Goal: Communication & Community: Answer question/provide support

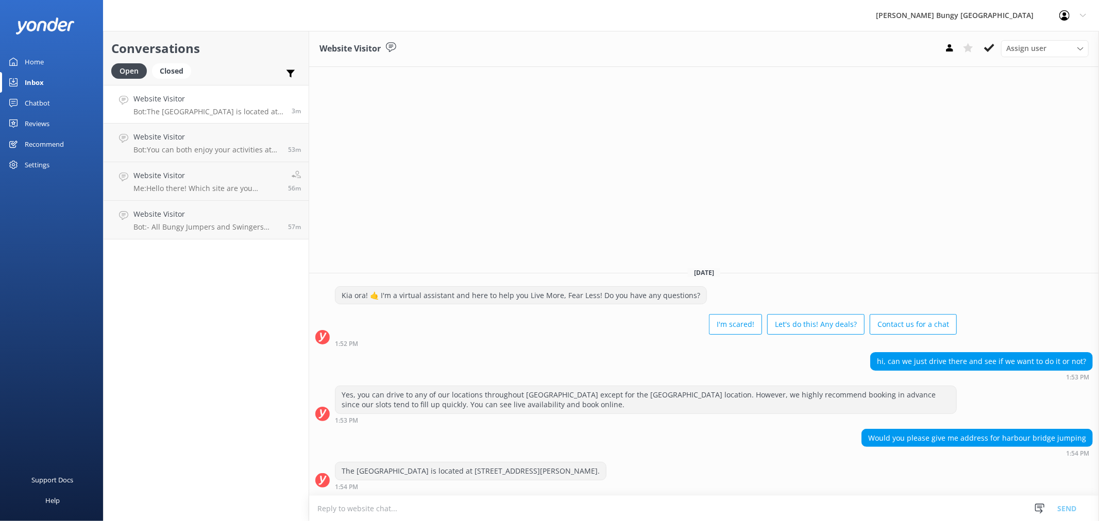
click at [996, 433] on div "Would you please give me address for harbour bridge jumping" at bounding box center [977, 439] width 230 height 18
click at [189, 148] on p "Bot: You can both enjoy your activities at the Kawarau location in Queenstown. …" at bounding box center [206, 149] width 147 height 9
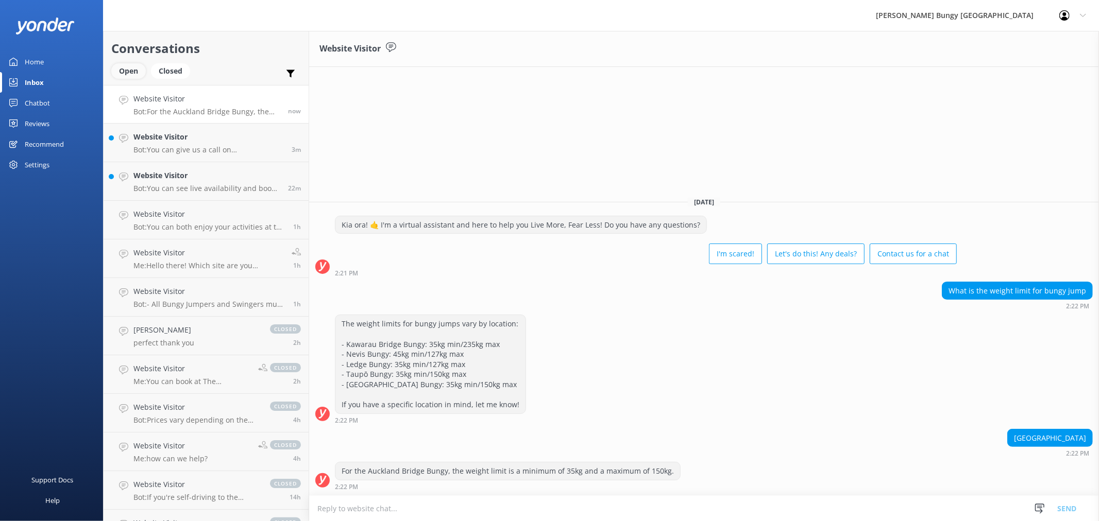
click at [129, 74] on div "Open" at bounding box center [128, 70] width 35 height 15
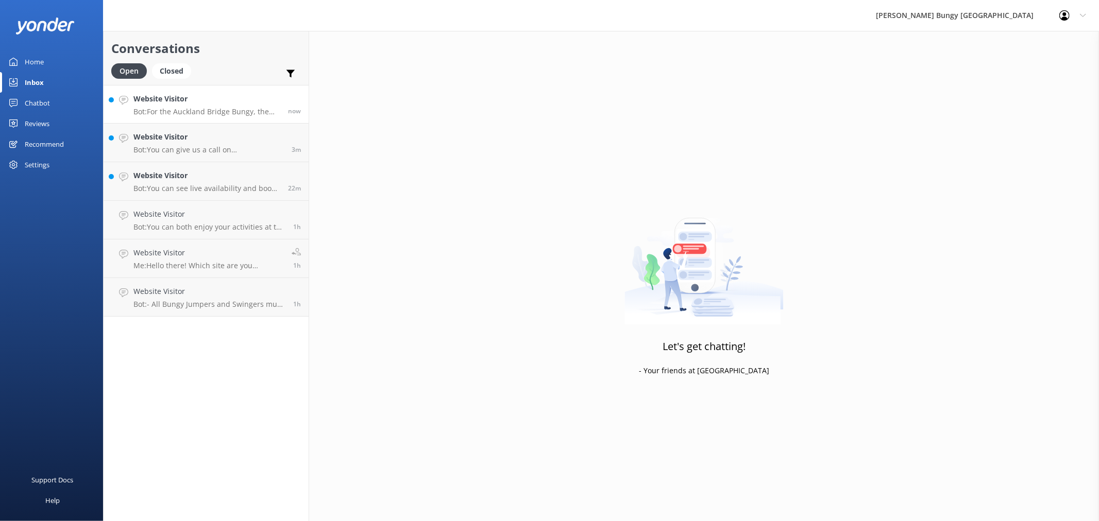
click at [209, 109] on p "Bot: For the Auckland Bridge Bungy, the weight limit is a minimum of 35kg and a…" at bounding box center [206, 111] width 147 height 9
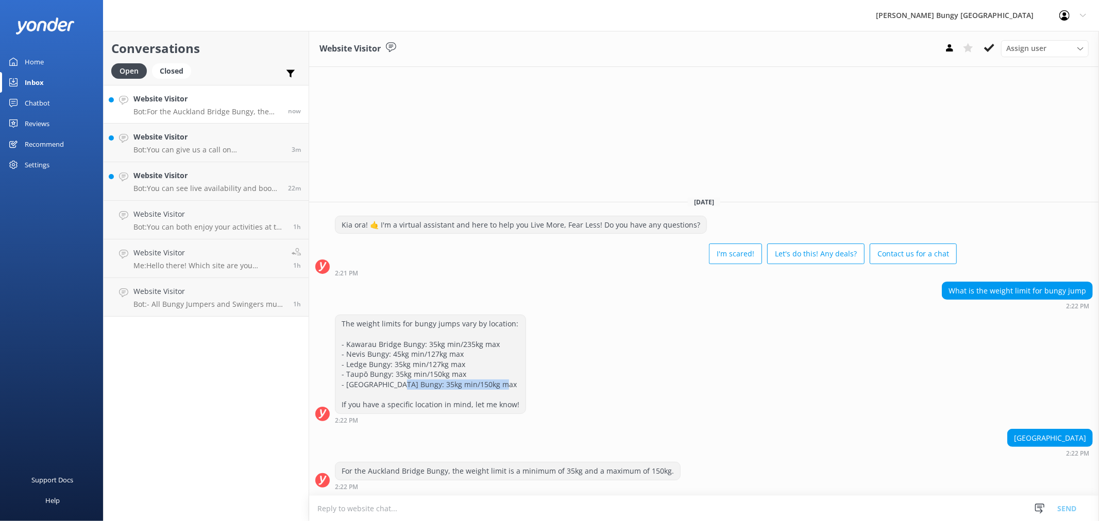
drag, startPoint x: 508, startPoint y: 384, endPoint x: 395, endPoint y: 389, distance: 113.0
click at [395, 389] on div "The weight limits for bungy jumps vary by location: - Kawarau Bridge Bungy: 35k…" at bounding box center [430, 364] width 190 height 98
click at [218, 304] on p "Bot: - All Bungy Jumpers and Swingers must be at least 10 years old and 35kgs, …" at bounding box center [209, 304] width 152 height 9
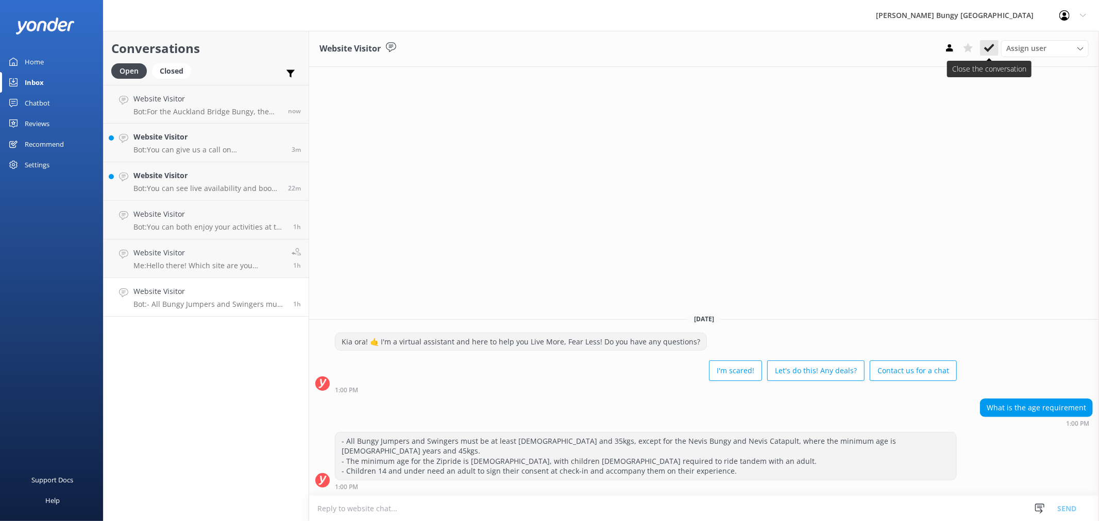
click at [983, 49] on button at bounding box center [989, 47] width 19 height 15
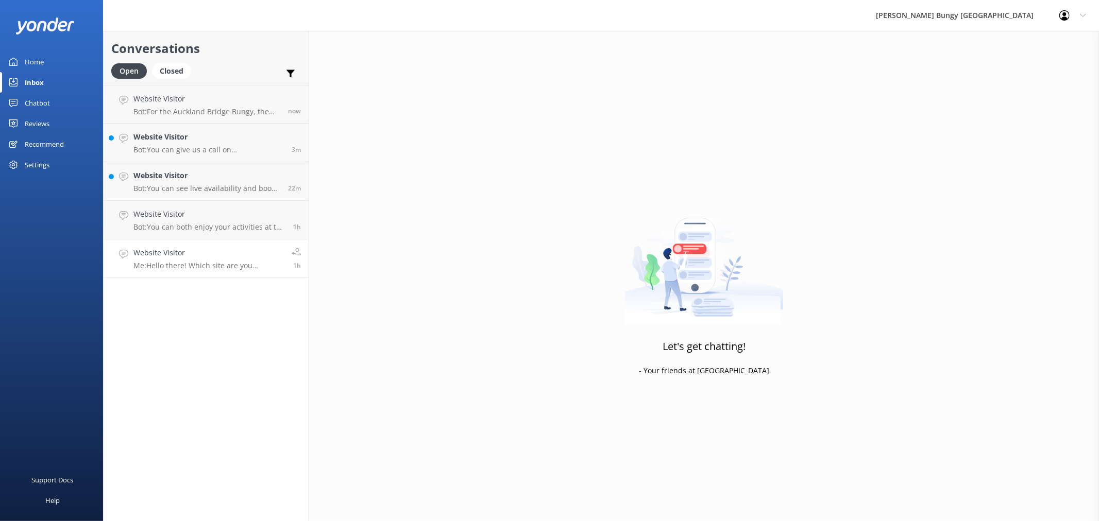
click at [232, 269] on p "Me: Hello there! Which site are you referring to? e.g. Taupo, Nevis, Kawarau et…" at bounding box center [208, 265] width 150 height 9
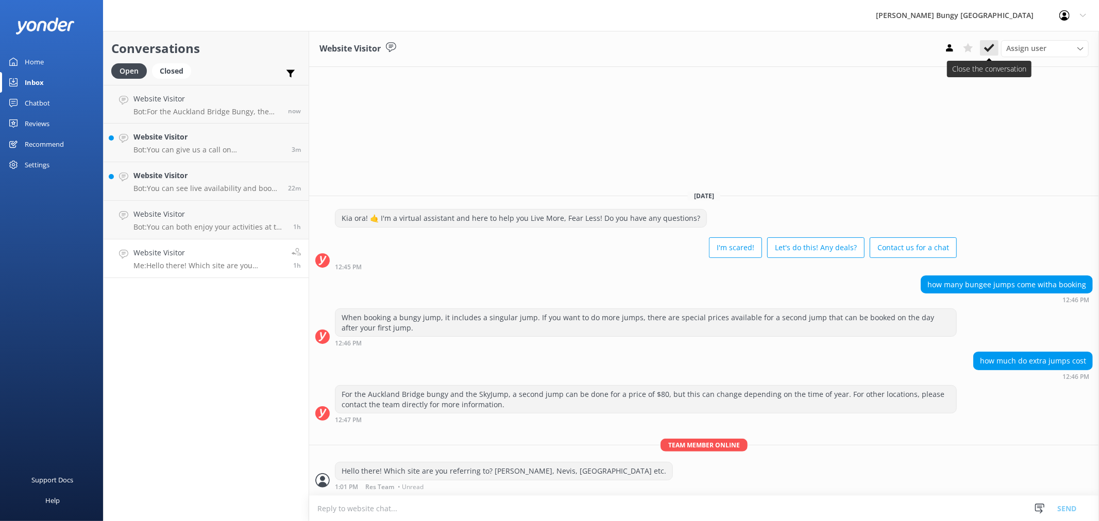
click at [998, 53] on button at bounding box center [989, 47] width 19 height 15
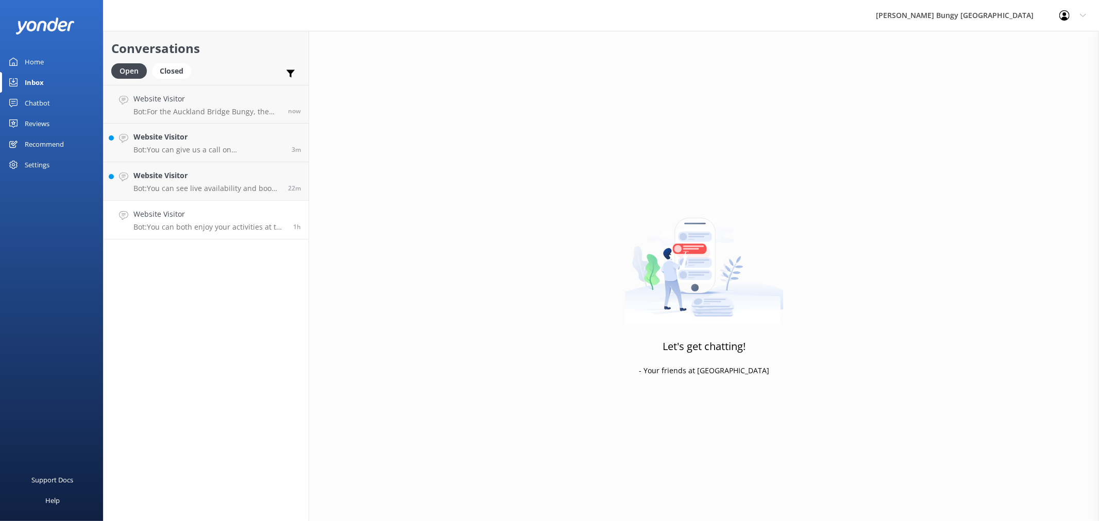
click at [195, 236] on link "Website Visitor Bot: You can both enjoy your activities at the Kawarau location…" at bounding box center [206, 220] width 205 height 39
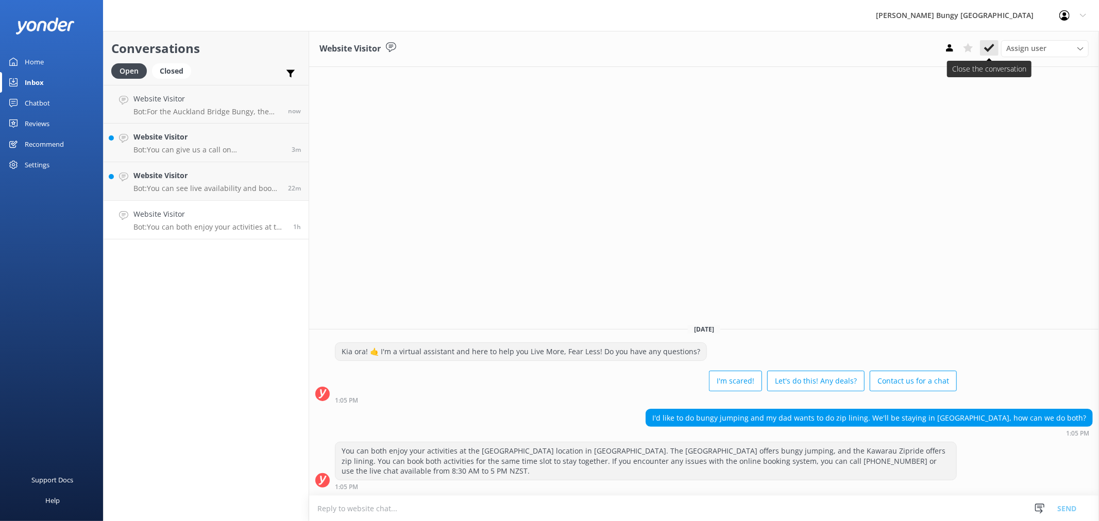
click at [988, 49] on use at bounding box center [989, 48] width 10 height 8
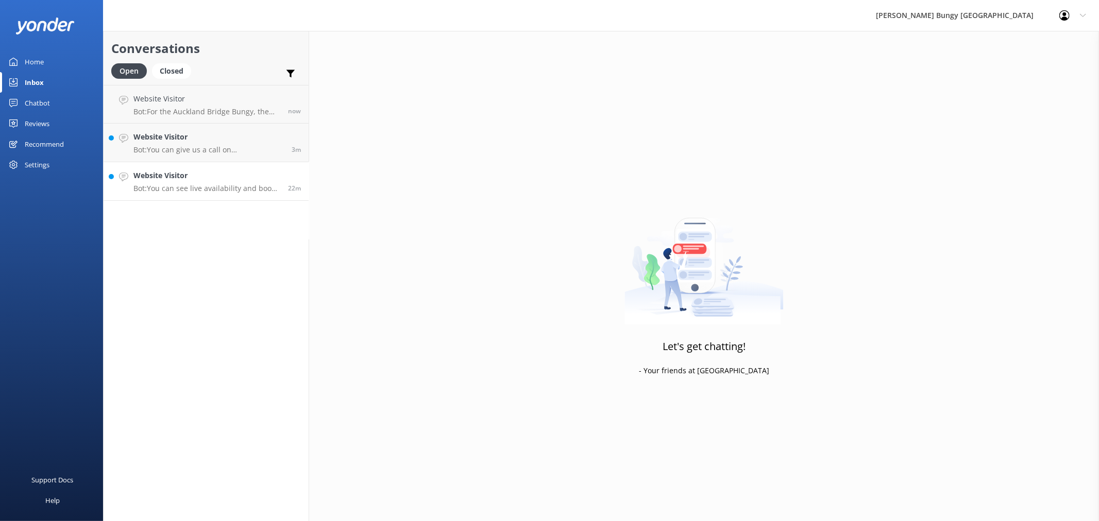
click at [165, 186] on p "Bot: You can see live availability and book all of our experiences online. I re…" at bounding box center [206, 188] width 147 height 9
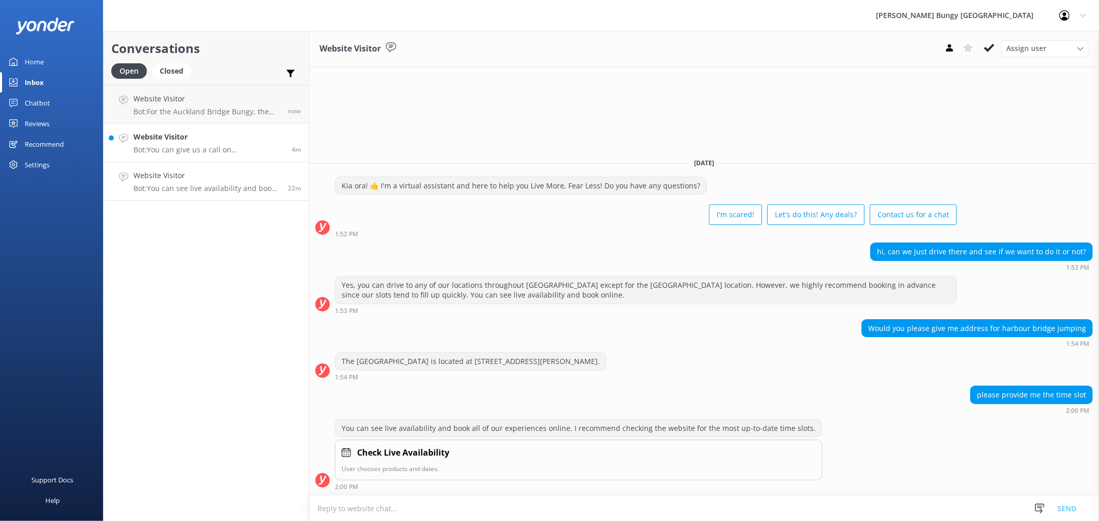
click at [230, 150] on p "Bot: You can give us a call on 0800 286 4958 or +64 3 450 1300 to chat with a c…" at bounding box center [208, 149] width 150 height 9
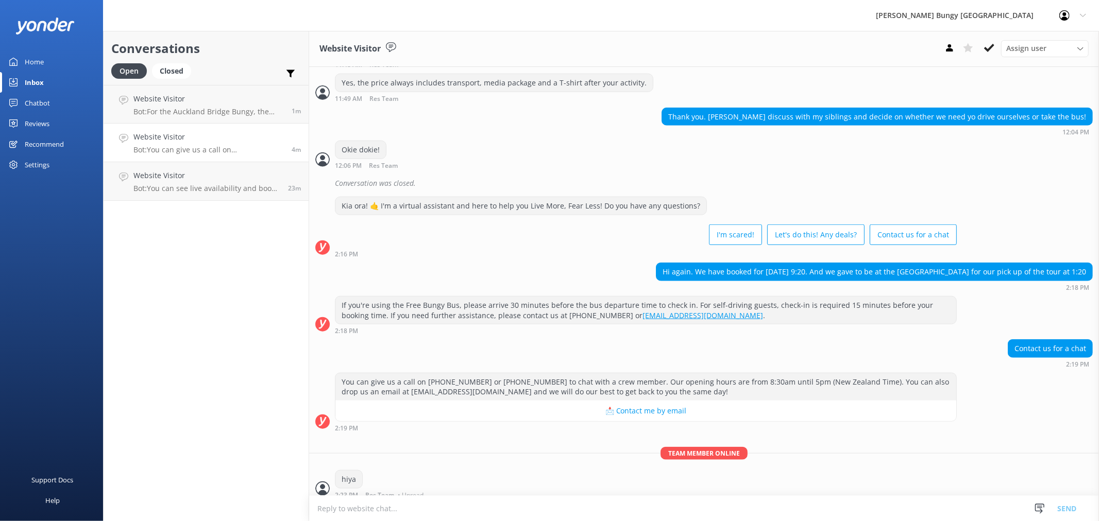
scroll to position [857, 0]
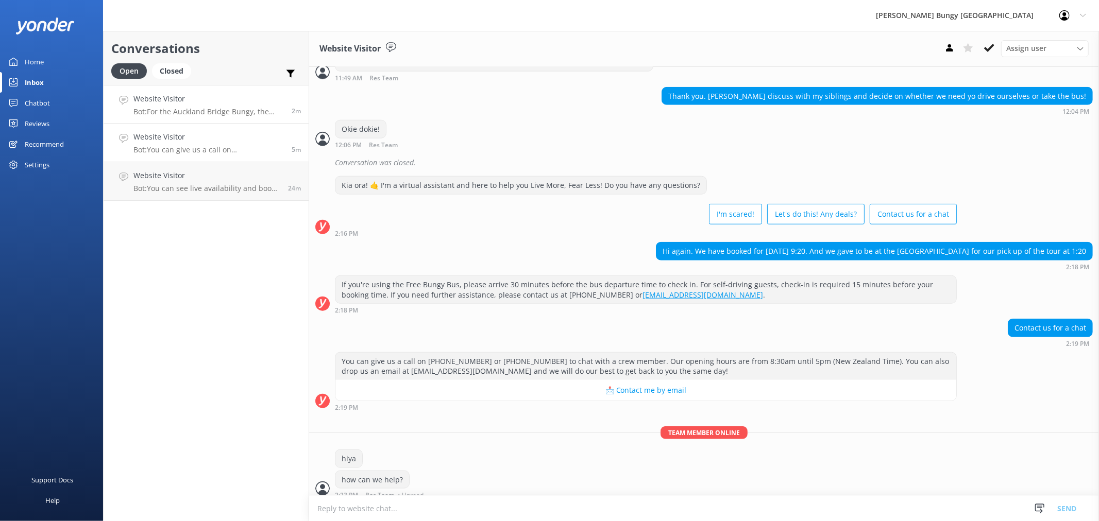
click at [223, 111] on p "Bot: For the Auckland Bridge Bungy, the weight limit is a minimum of 35kg and a…" at bounding box center [208, 111] width 150 height 9
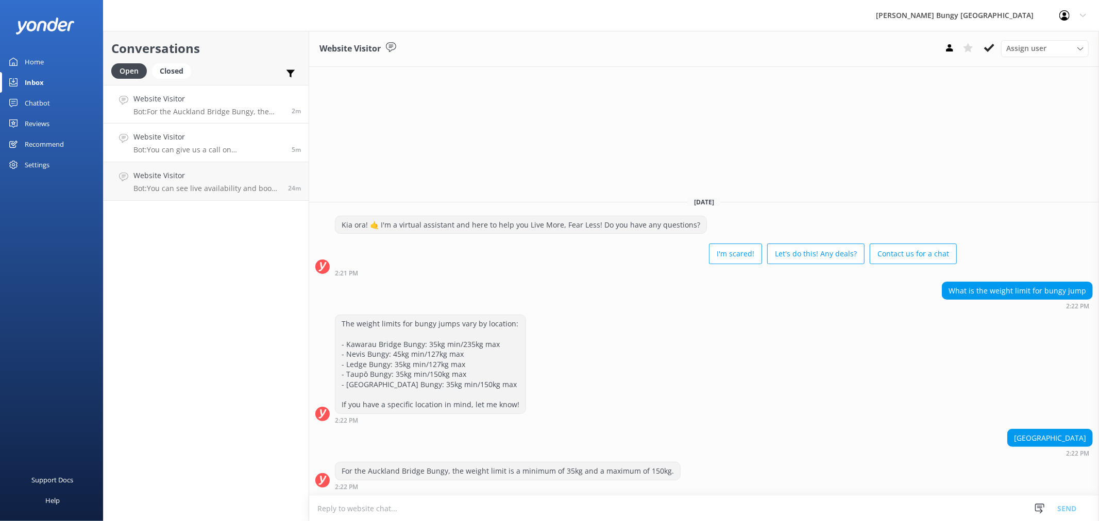
click at [228, 144] on div "Website Visitor Bot: You can give us a call on 0800 286 4958 or +64 3 450 1300 …" at bounding box center [208, 142] width 150 height 23
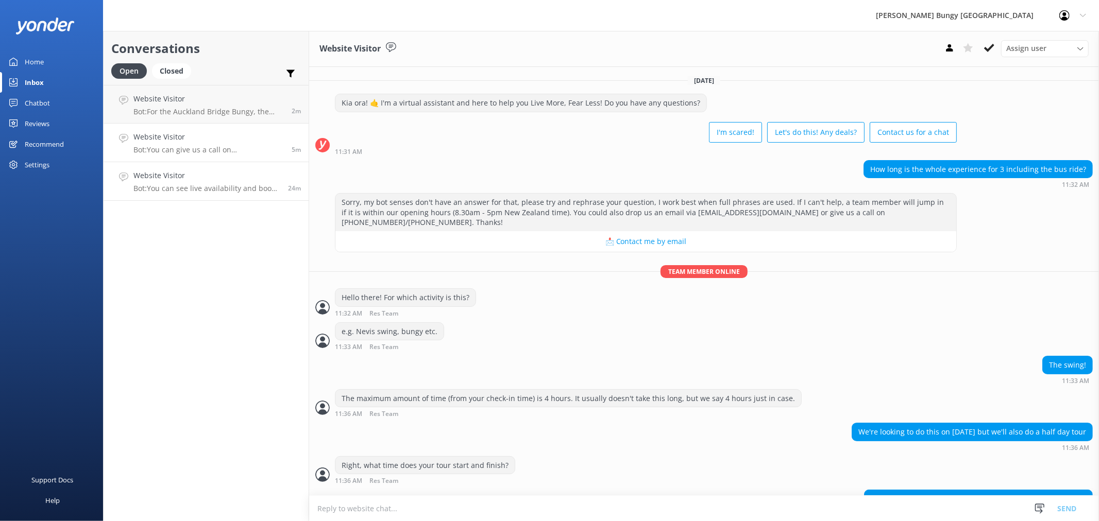
click at [231, 184] on p "Bot: You can see live availability and book all of our experiences online. I re…" at bounding box center [206, 188] width 147 height 9
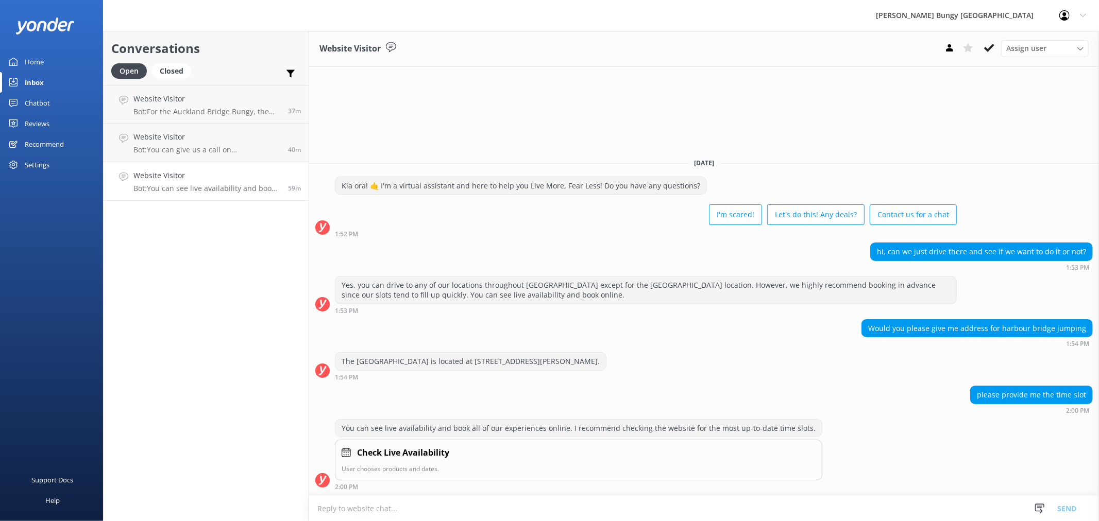
click at [241, 184] on p "Bot: You can see live availability and book all of our experiences online. I re…" at bounding box center [206, 188] width 147 height 9
click at [985, 45] on icon at bounding box center [989, 48] width 10 height 10
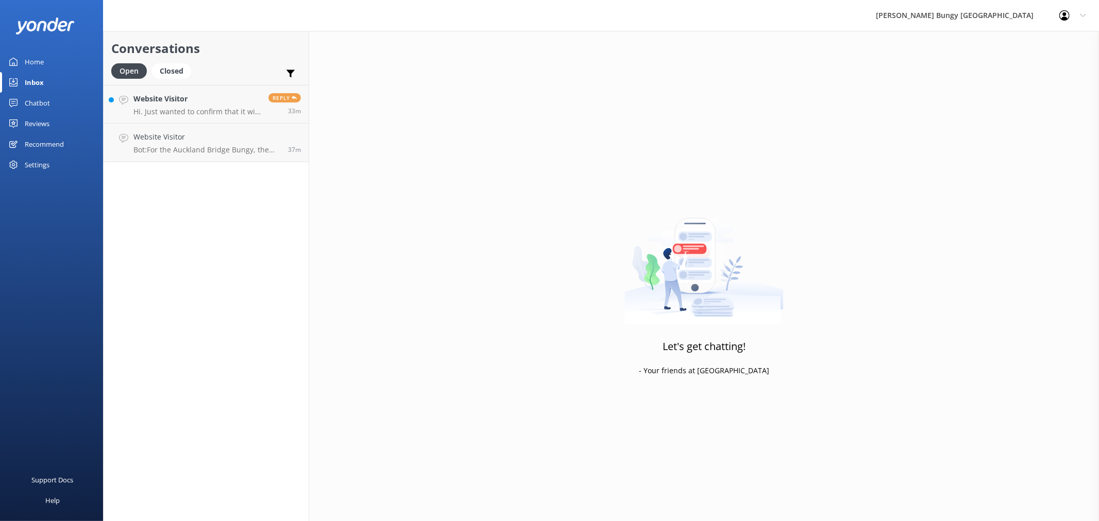
click at [235, 155] on link "Website Visitor Bot: For the Auckland Bridge Bungy, the weight limit is a minim…" at bounding box center [206, 143] width 205 height 39
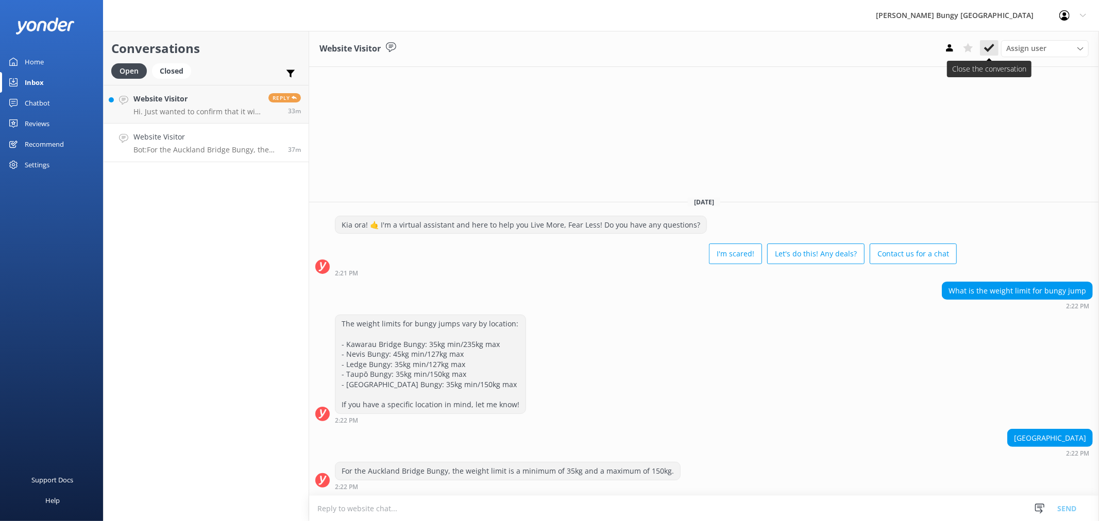
click at [993, 50] on icon at bounding box center [989, 48] width 10 height 10
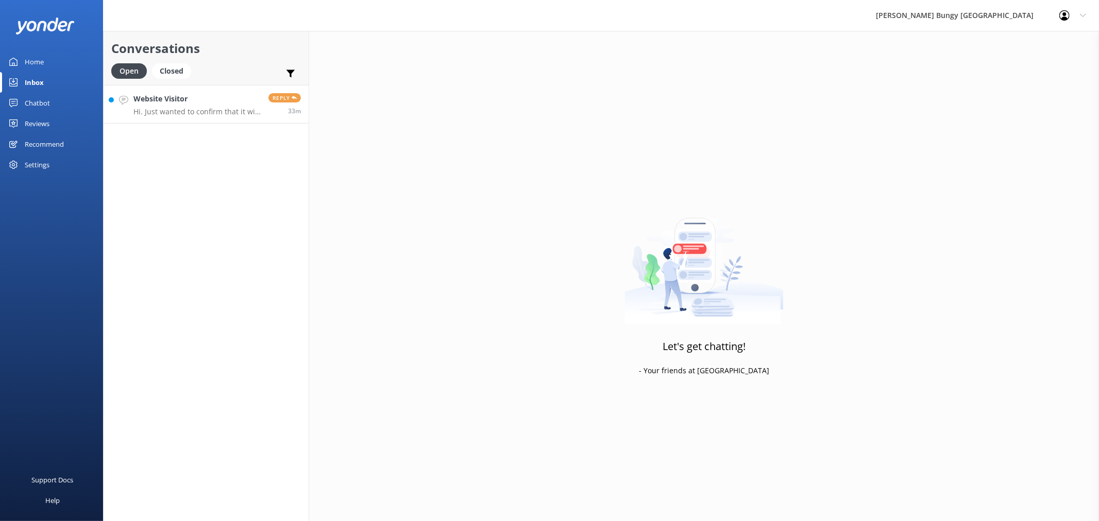
click at [228, 112] on p "Hi. Just wanted to confirm that it will be faster if we take our own car rather…" at bounding box center [196, 111] width 127 height 9
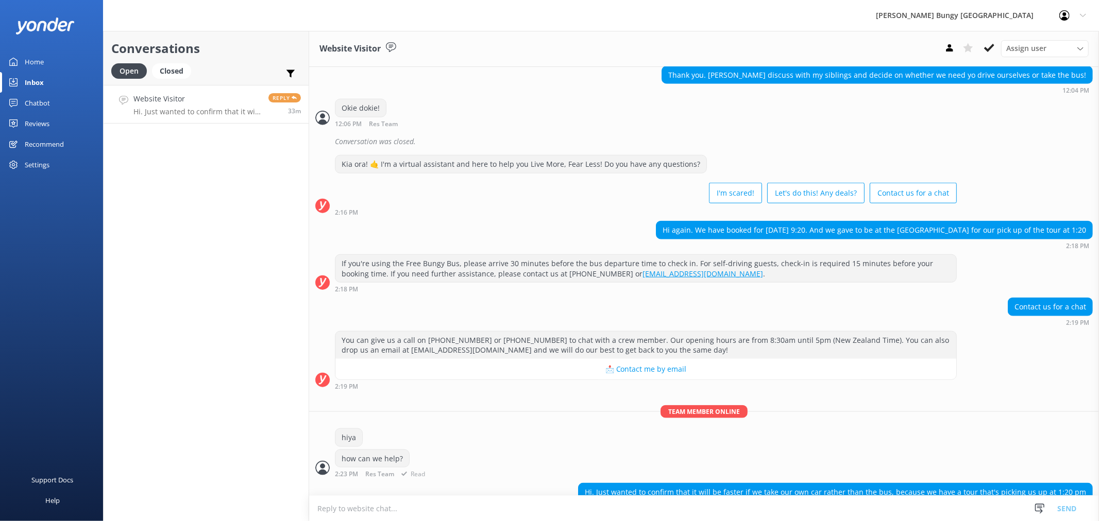
scroll to position [892, 0]
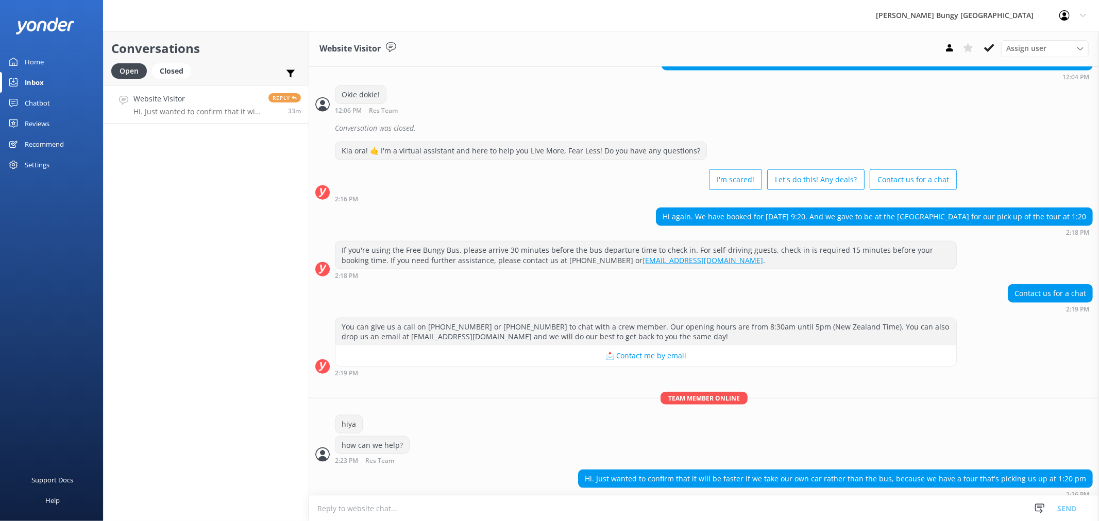
click at [768, 509] on textarea at bounding box center [704, 508] width 790 height 25
click at [789, 513] on textarea at bounding box center [704, 508] width 790 height 25
click at [589, 515] on textarea at bounding box center [704, 508] width 790 height 25
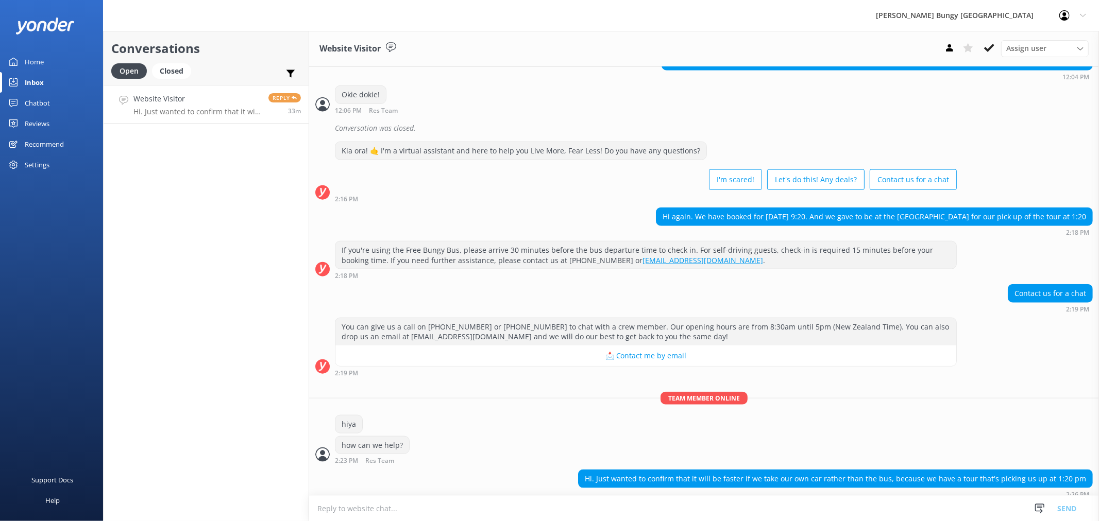
click at [721, 505] on textarea at bounding box center [704, 508] width 790 height 25
type textarea "Could you please tell us the booking ID and then I can help you more with this …"
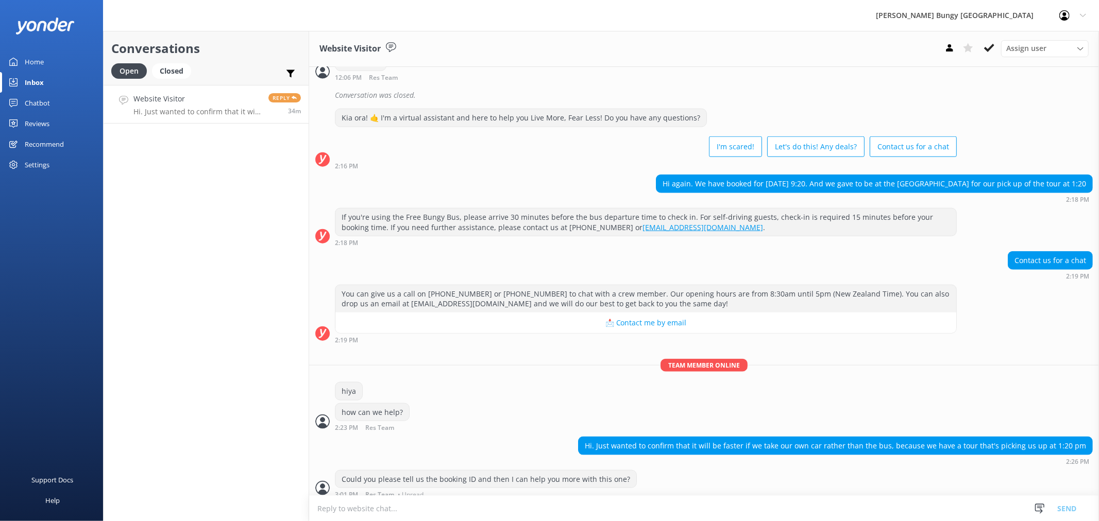
scroll to position [925, 0]
click at [596, 511] on textarea at bounding box center [704, 508] width 790 height 25
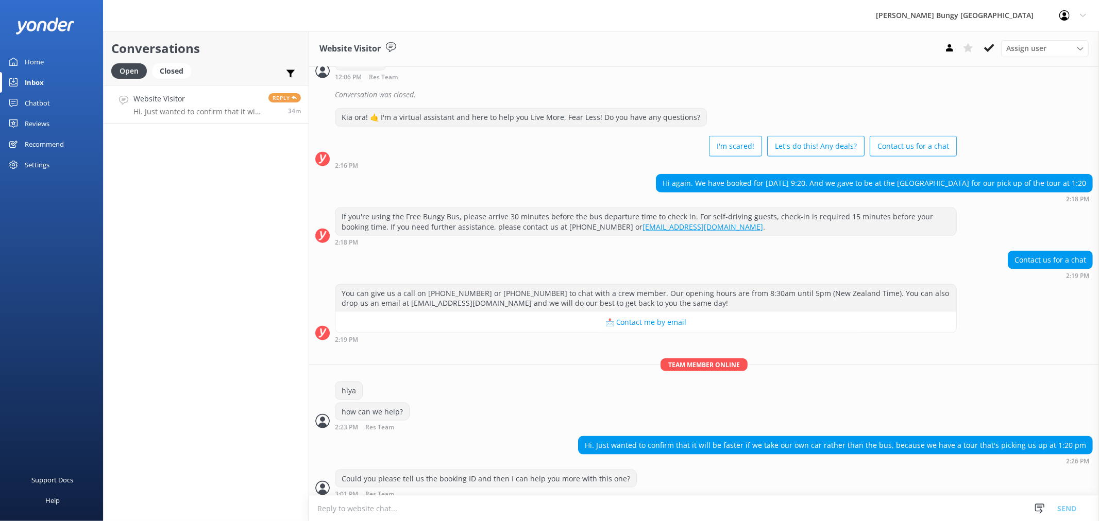
click at [596, 511] on textarea at bounding box center [704, 508] width 790 height 25
click at [217, 99] on h4 "Website Visitor" at bounding box center [206, 98] width 147 height 11
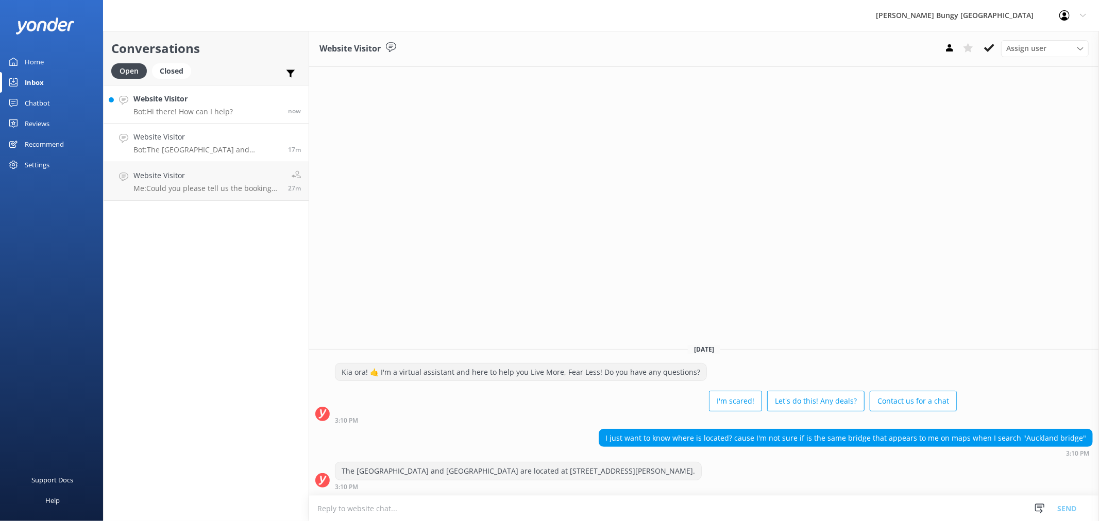
click at [271, 112] on link "Website Visitor Bot: Hi there! How can I help? now" at bounding box center [206, 104] width 205 height 39
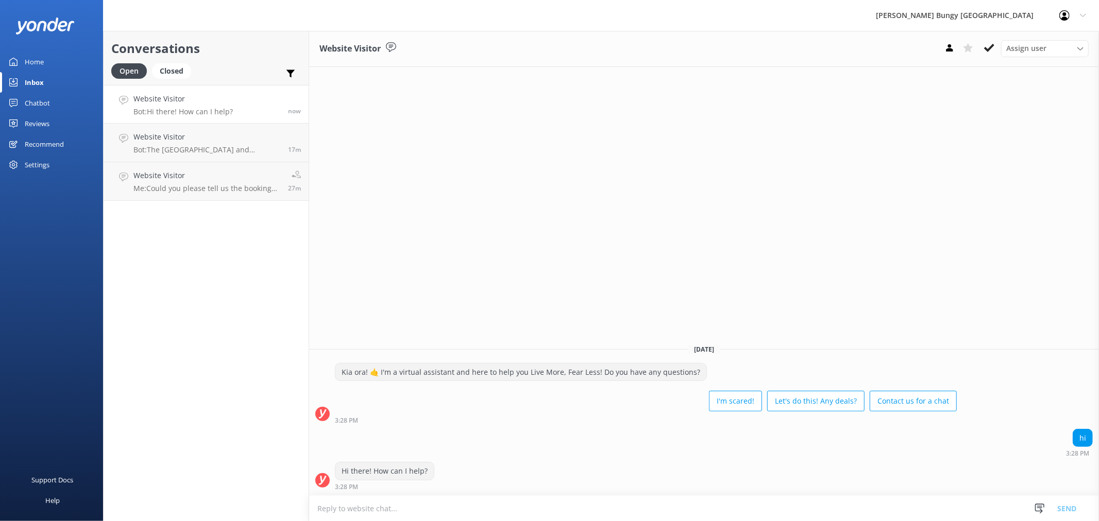
click at [813, 501] on textarea at bounding box center [704, 508] width 790 height 25
click at [947, 49] on use at bounding box center [949, 47] width 7 height 7
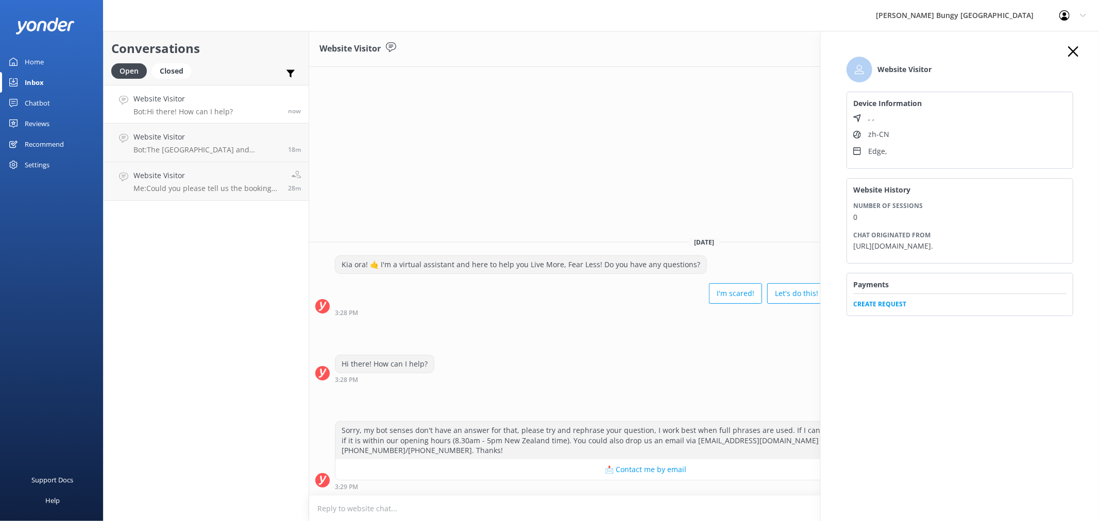
click at [878, 309] on span "Create Request" at bounding box center [959, 301] width 213 height 15
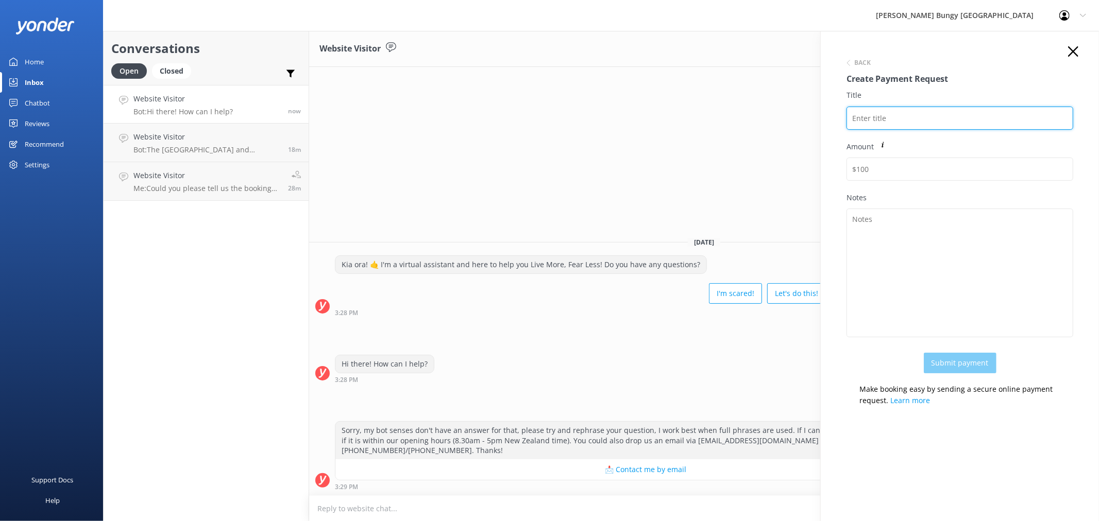
click at [914, 121] on input "Title" at bounding box center [960, 118] width 227 height 23
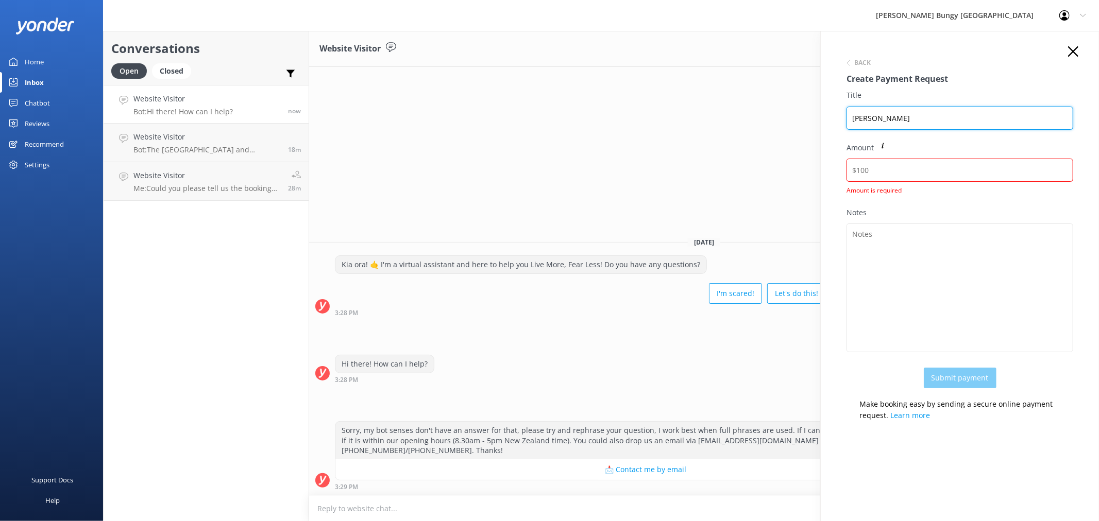
click at [914, 121] on input "MENG ZIYAN" at bounding box center [960, 118] width 227 height 23
type input "MENG ZIYAN 2450415"
click at [953, 172] on input "Amount" at bounding box center [960, 170] width 227 height 23
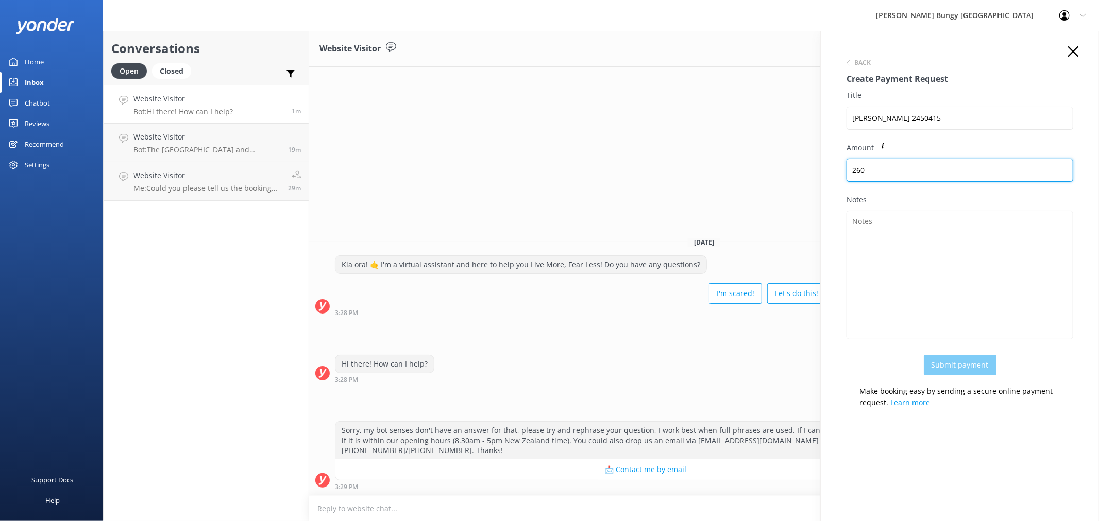
type input "260"
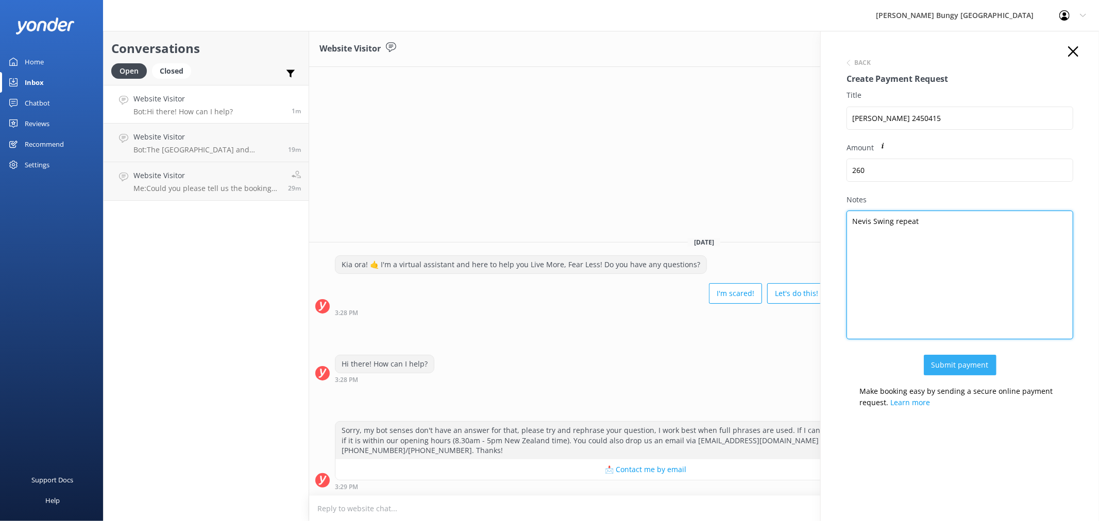
type textarea "Nevis Swing repeat"
click at [965, 372] on button "Submit payment" at bounding box center [960, 365] width 73 height 21
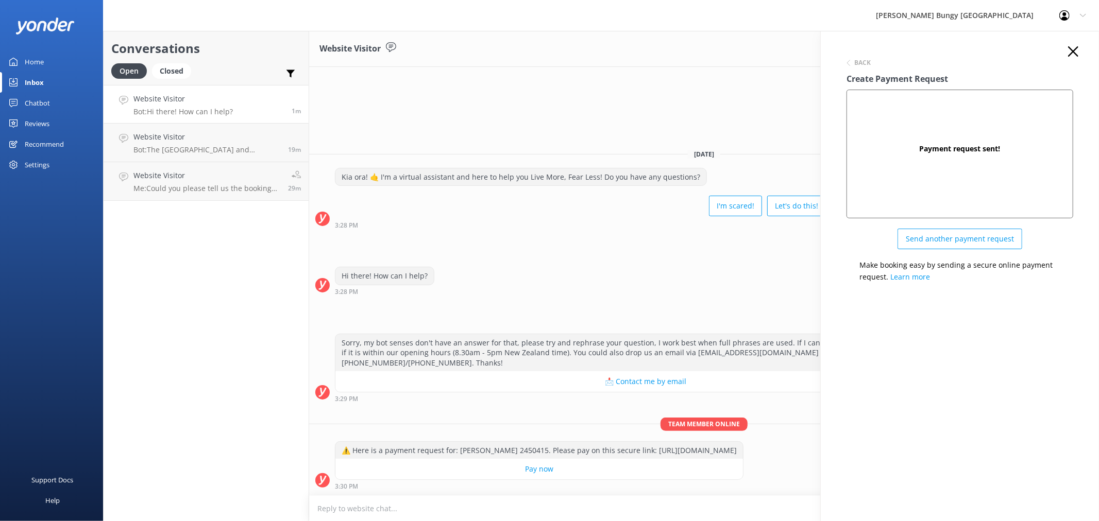
click at [1080, 53] on div "Back Create Payment Request Payment request sent! Send another payment request …" at bounding box center [959, 168] width 247 height 244
click at [1074, 50] on icon "button" at bounding box center [1073, 51] width 10 height 10
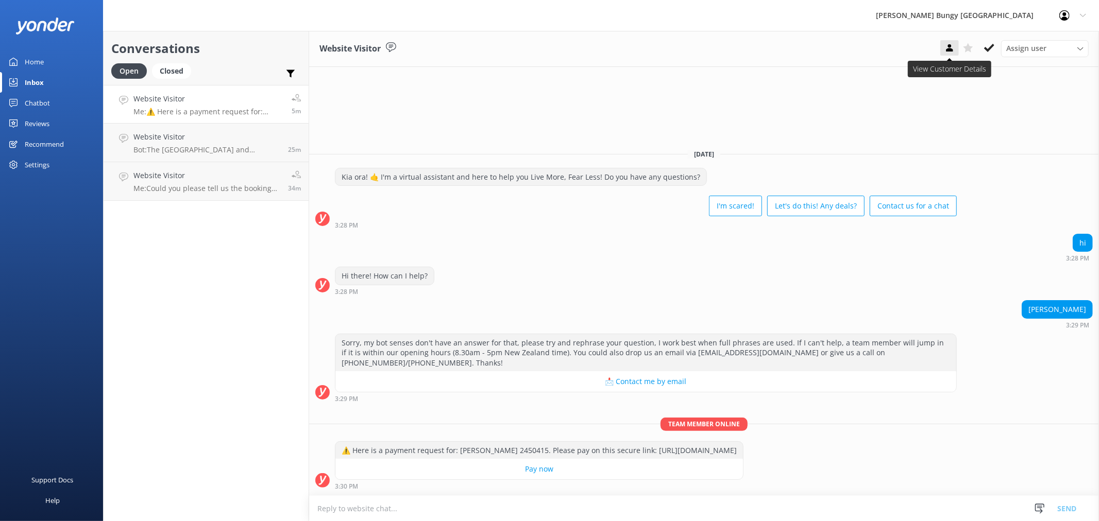
click at [946, 49] on icon at bounding box center [950, 48] width 10 height 10
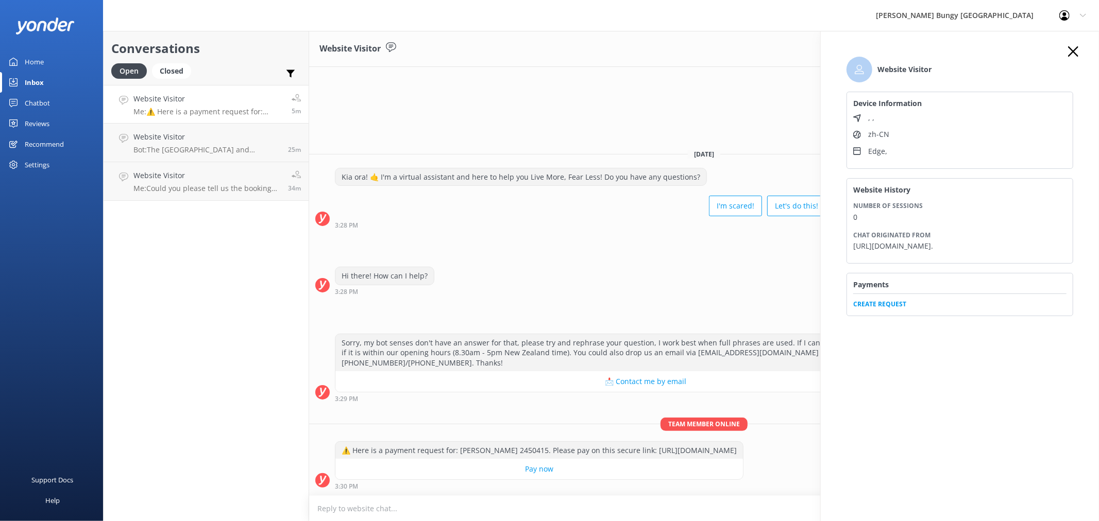
click at [866, 309] on span "Create Request" at bounding box center [959, 301] width 213 height 15
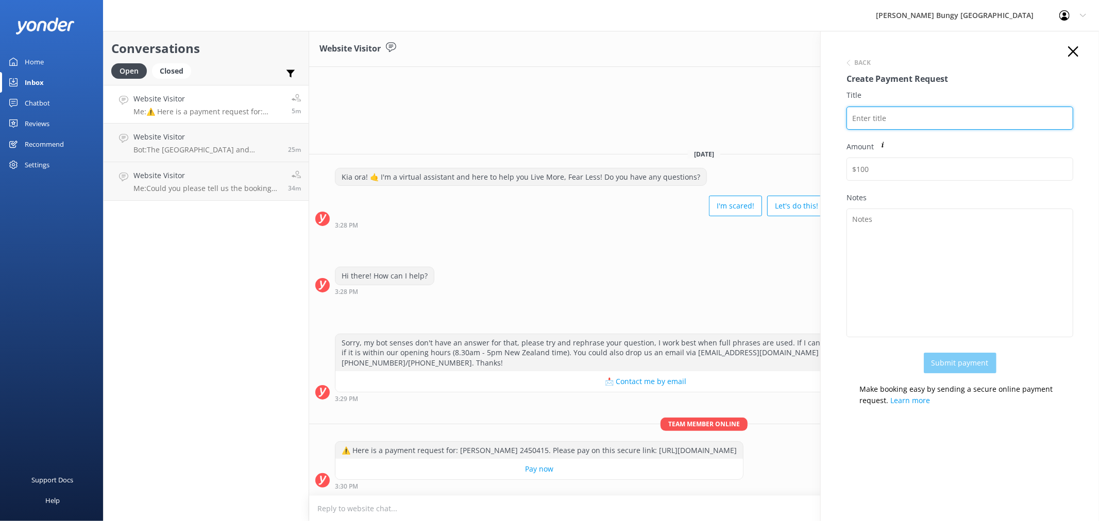
click at [940, 109] on input "Title" at bounding box center [960, 118] width 227 height 23
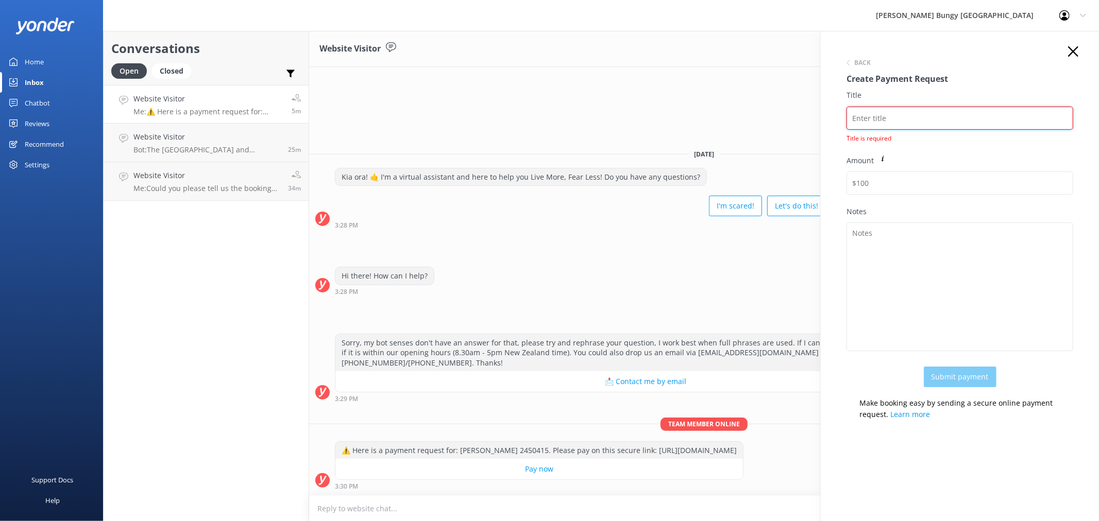
click at [894, 119] on input "Title" at bounding box center [960, 118] width 227 height 23
paste input "MENG ZIYAN"
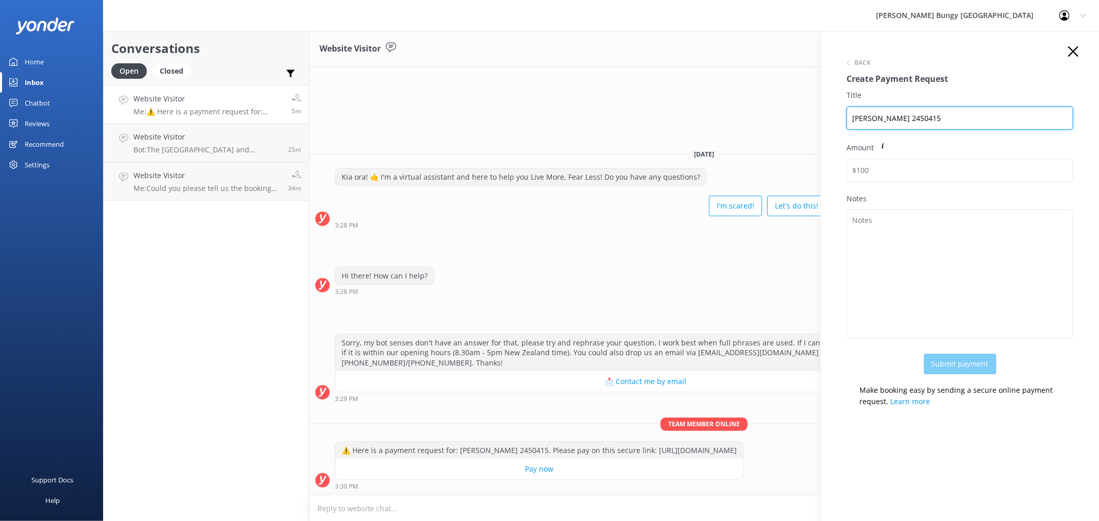
type input "MENG ZIYAN 2450415"
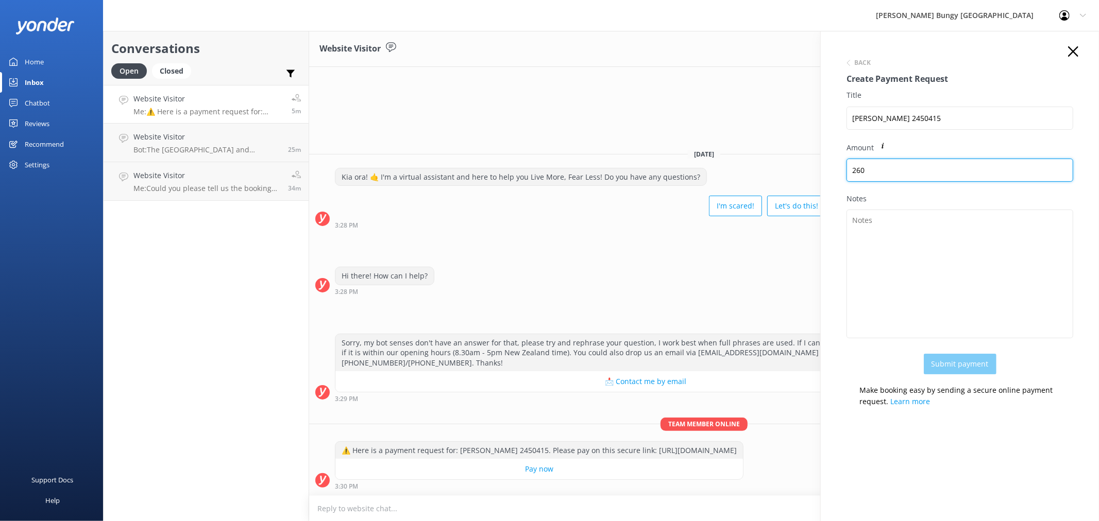
type input "260"
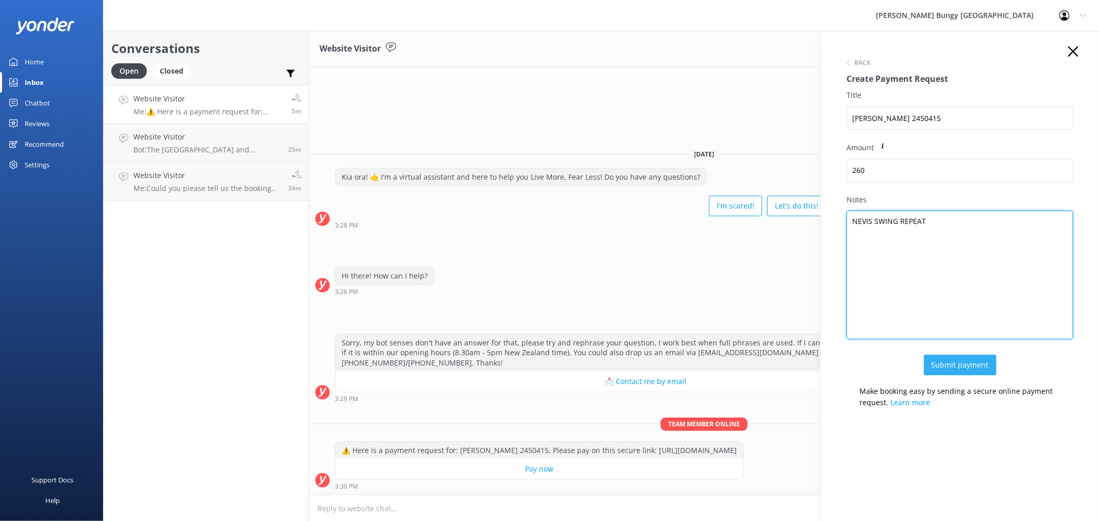
type textarea "NEVIS SWING REPEAT"
click at [969, 361] on button "Submit payment" at bounding box center [960, 365] width 73 height 21
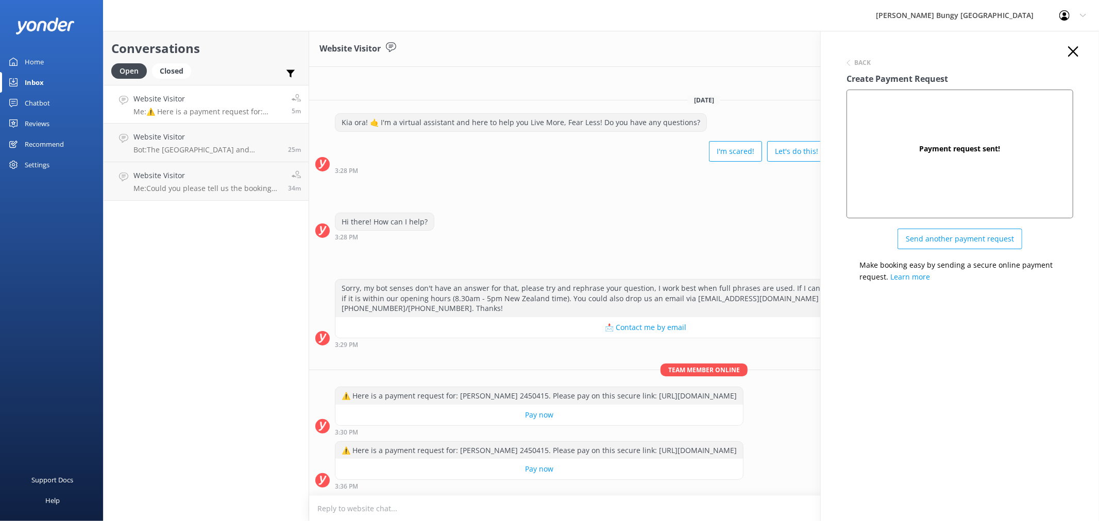
click at [1079, 49] on div "Back Create Payment Request Payment request sent! Send another payment request …" at bounding box center [959, 168] width 247 height 244
click at [1073, 49] on icon "button" at bounding box center [1073, 51] width 10 height 10
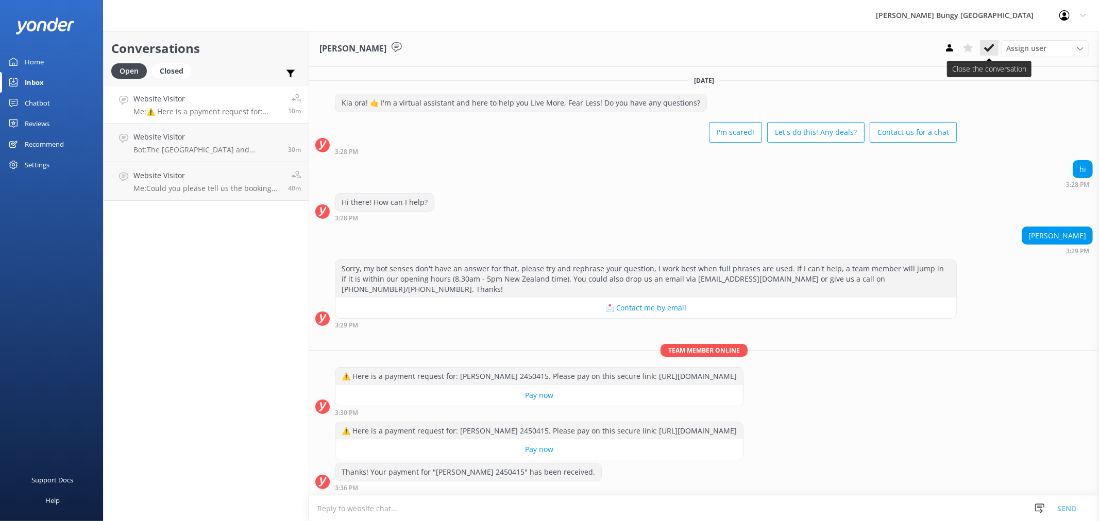
click at [990, 54] on button at bounding box center [989, 47] width 19 height 15
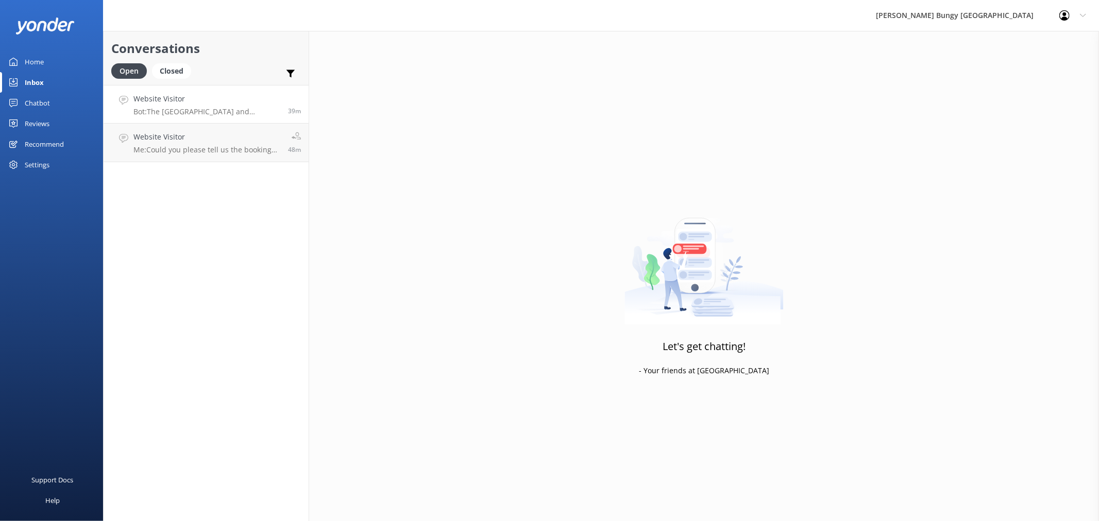
click at [184, 100] on h4 "Website Visitor" at bounding box center [206, 98] width 147 height 11
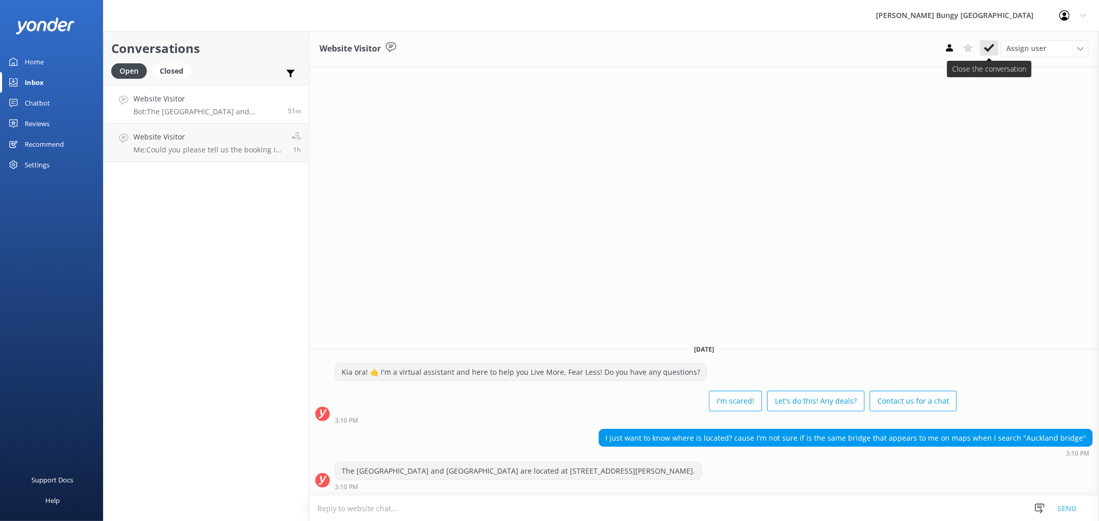
click at [995, 46] on button at bounding box center [989, 47] width 19 height 15
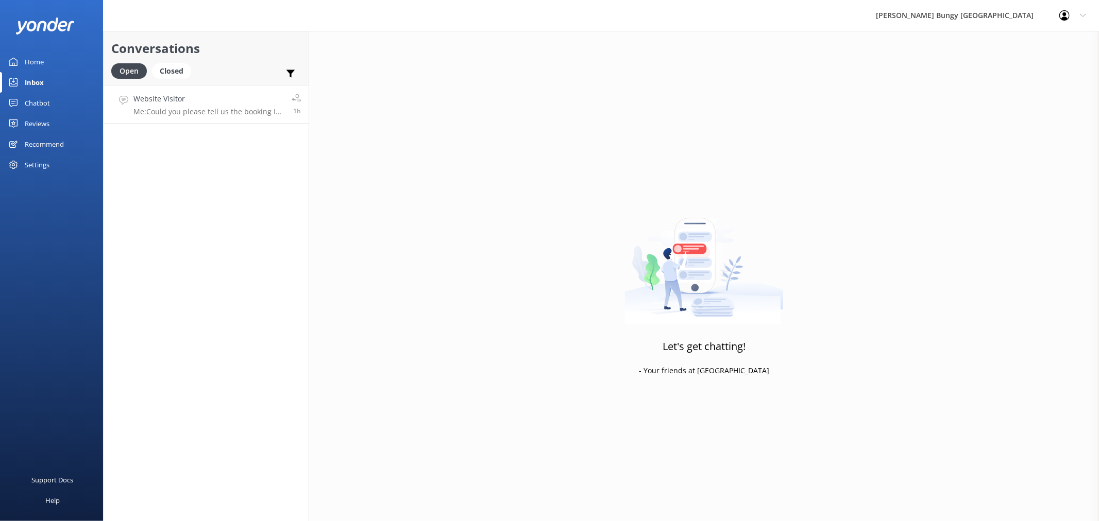
click at [155, 110] on p "Me: Could you please tell us the booking ID and then I can help you more with t…" at bounding box center [208, 111] width 150 height 9
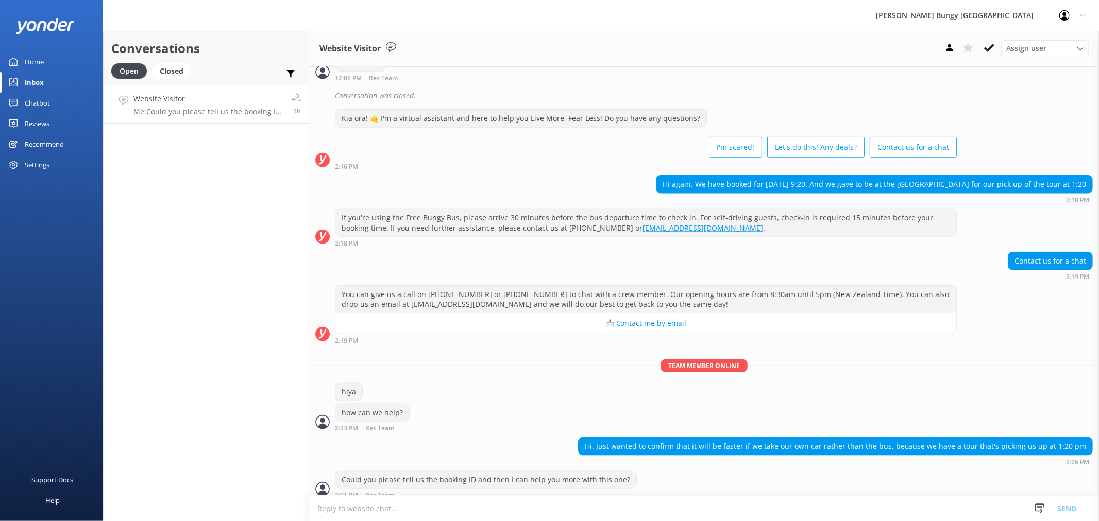
scroll to position [925, 0]
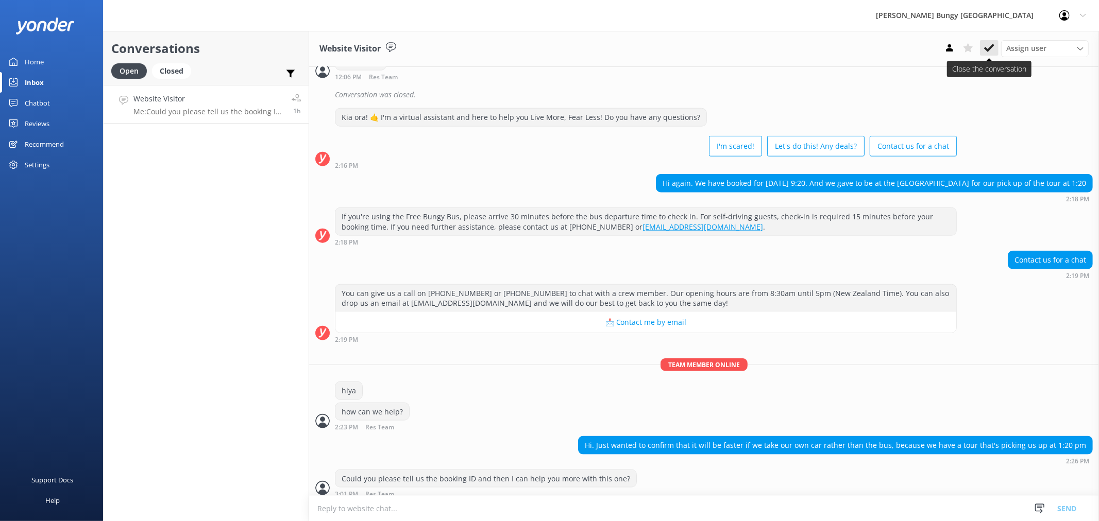
click at [983, 54] on button at bounding box center [989, 47] width 19 height 15
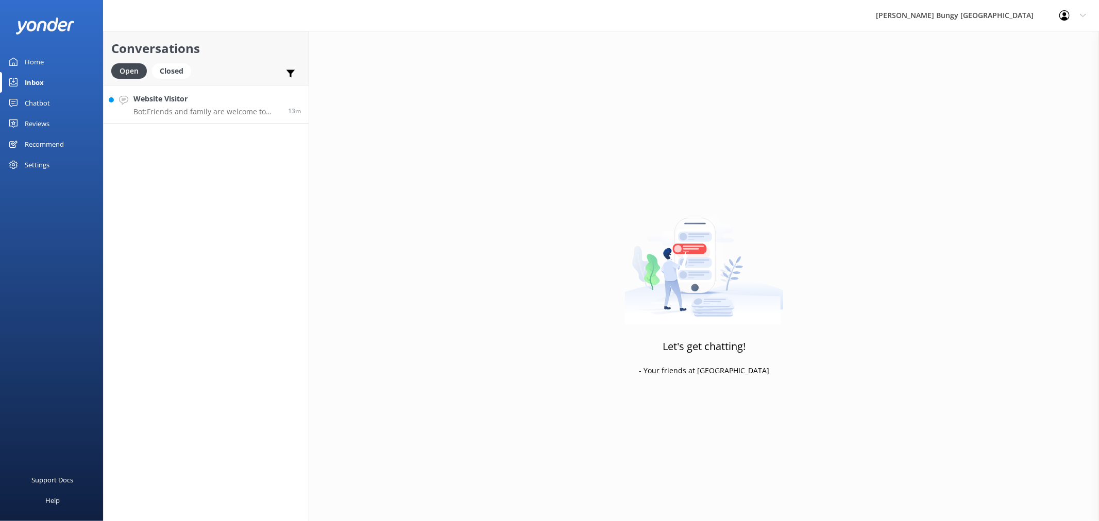
click at [176, 112] on p "Bot: Friends and family are welcome to watch! Spectator tickets are required fo…" at bounding box center [206, 111] width 147 height 9
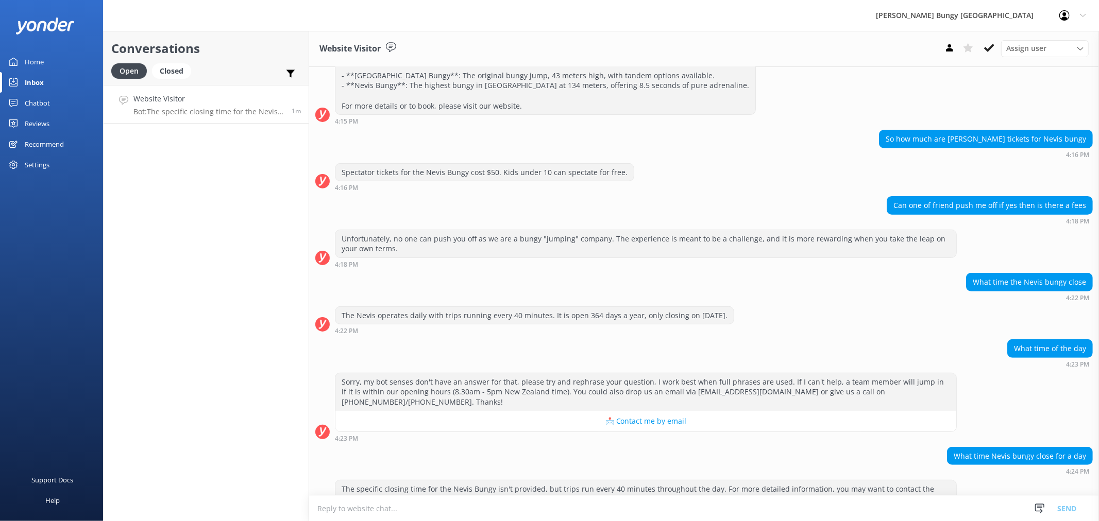
scroll to position [274, 0]
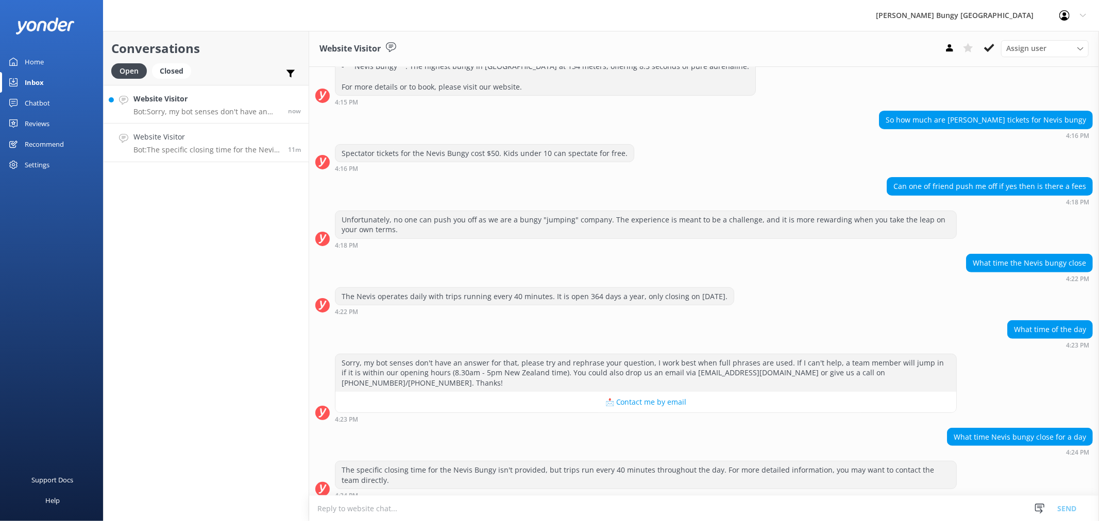
click at [219, 110] on p "Bot: Sorry, my bot senses don't have an answer for that, please try and rephras…" at bounding box center [206, 111] width 147 height 9
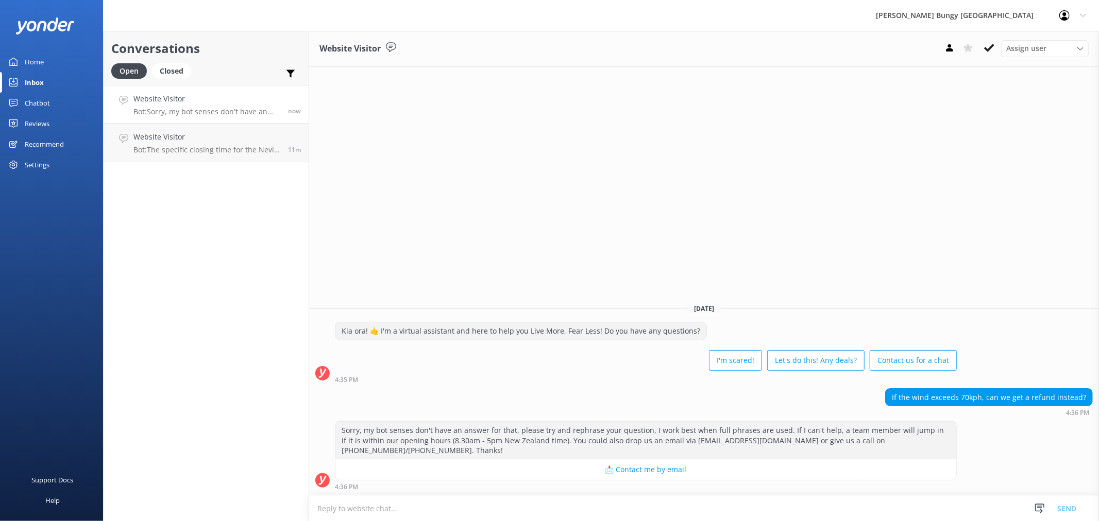
click at [923, 498] on textarea at bounding box center [704, 508] width 790 height 25
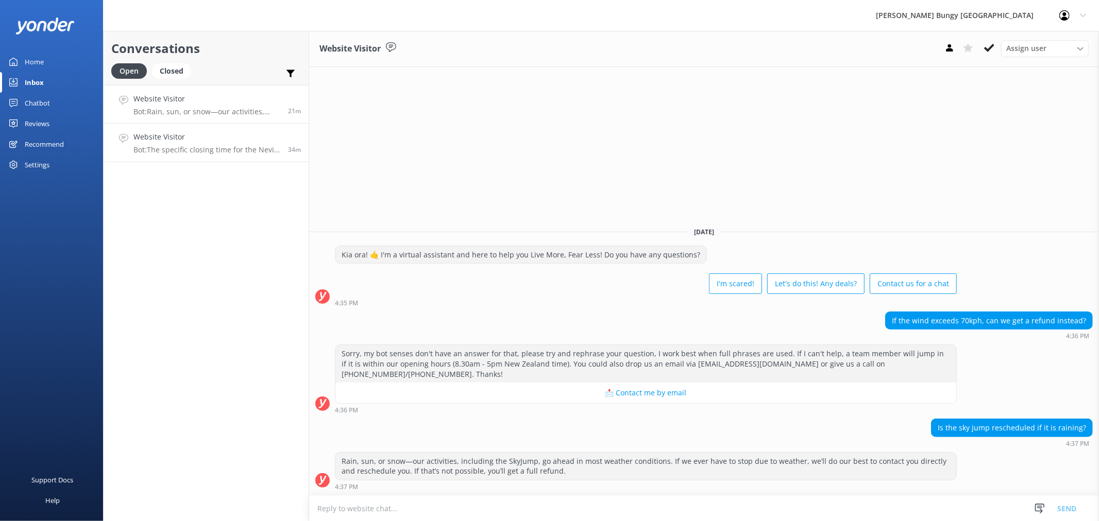
click at [219, 145] on p "Bot: The specific closing time for the Nevis Bungy isn't provided, but trips ru…" at bounding box center [206, 149] width 147 height 9
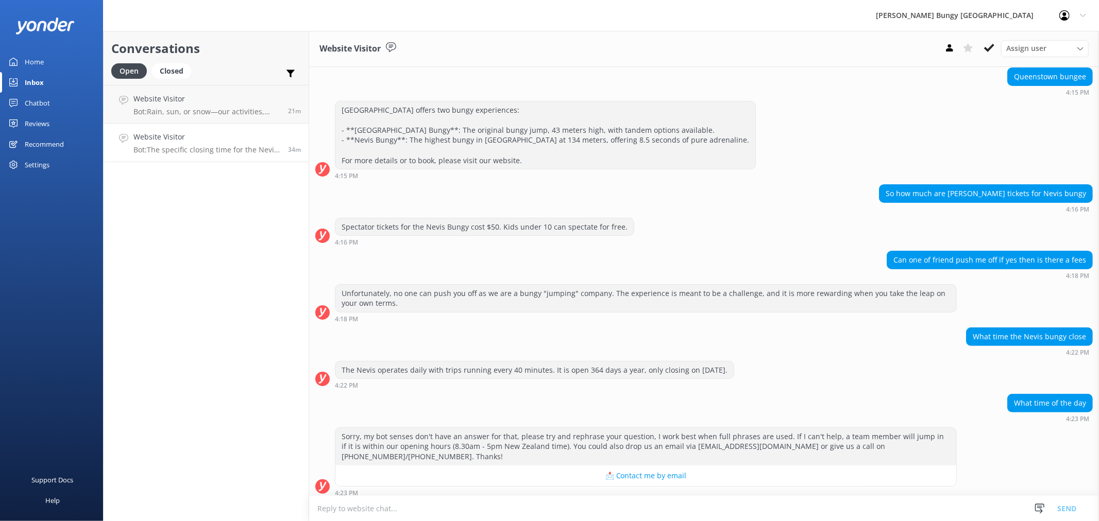
scroll to position [274, 0]
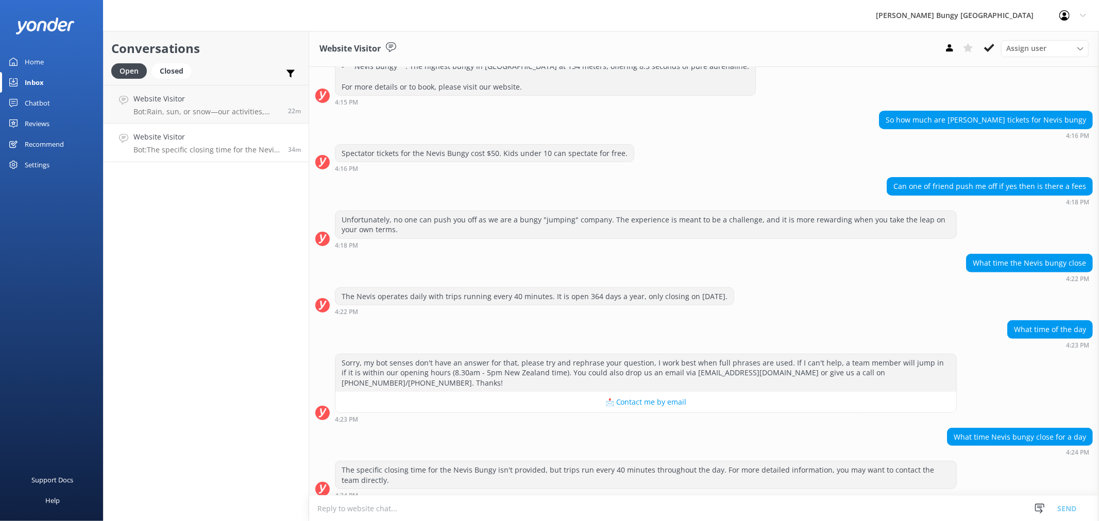
click at [780, 323] on div "What time of the day 4:23 PM" at bounding box center [704, 335] width 790 height 28
click at [887, 428] on div "What time Nevis bungy close for a day 4:24 PM" at bounding box center [704, 442] width 790 height 28
click at [236, 158] on link "Website Visitor Bot: The specific closing time for the Nevis Bungy isn't provid…" at bounding box center [206, 143] width 205 height 39
click at [985, 48] on use at bounding box center [989, 48] width 10 height 8
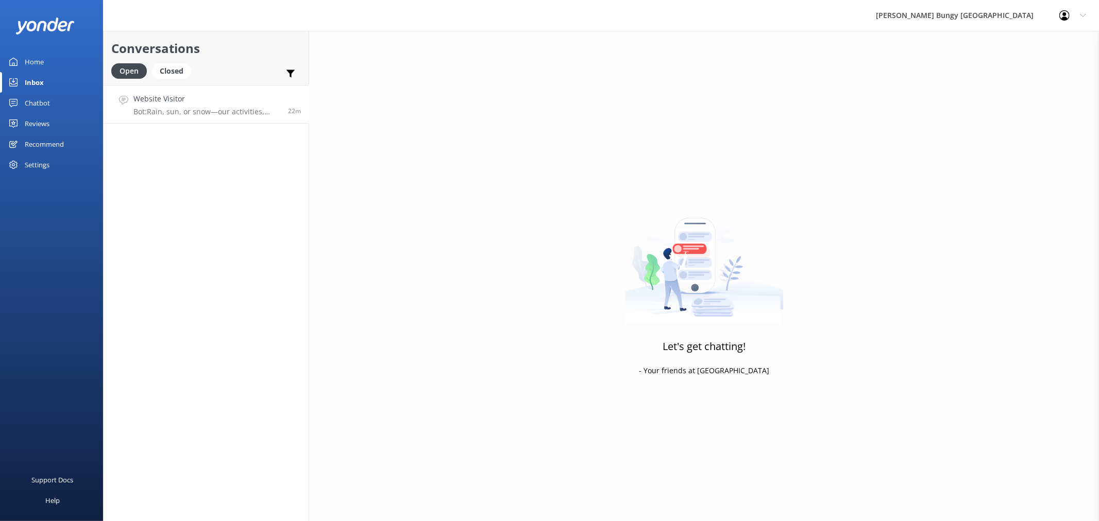
click at [201, 106] on div "Website Visitor Bot: Rain, sun, or snow—our activities, including the SkyJump, …" at bounding box center [206, 104] width 147 height 22
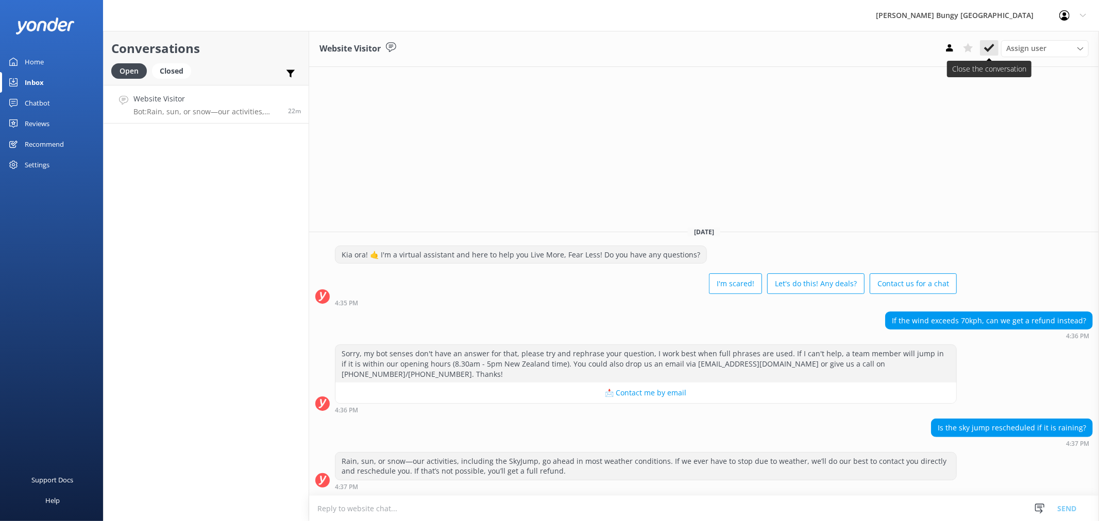
click at [986, 47] on use at bounding box center [989, 48] width 10 height 8
